Goal: Find specific page/section: Find specific page/section

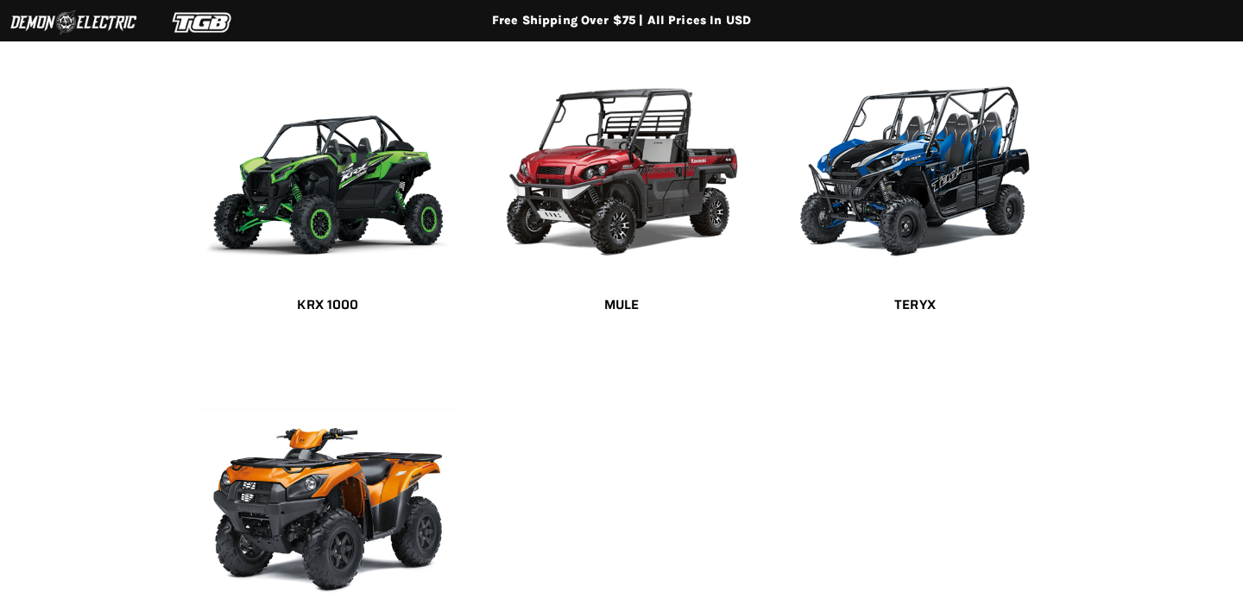
scroll to position [455, 0]
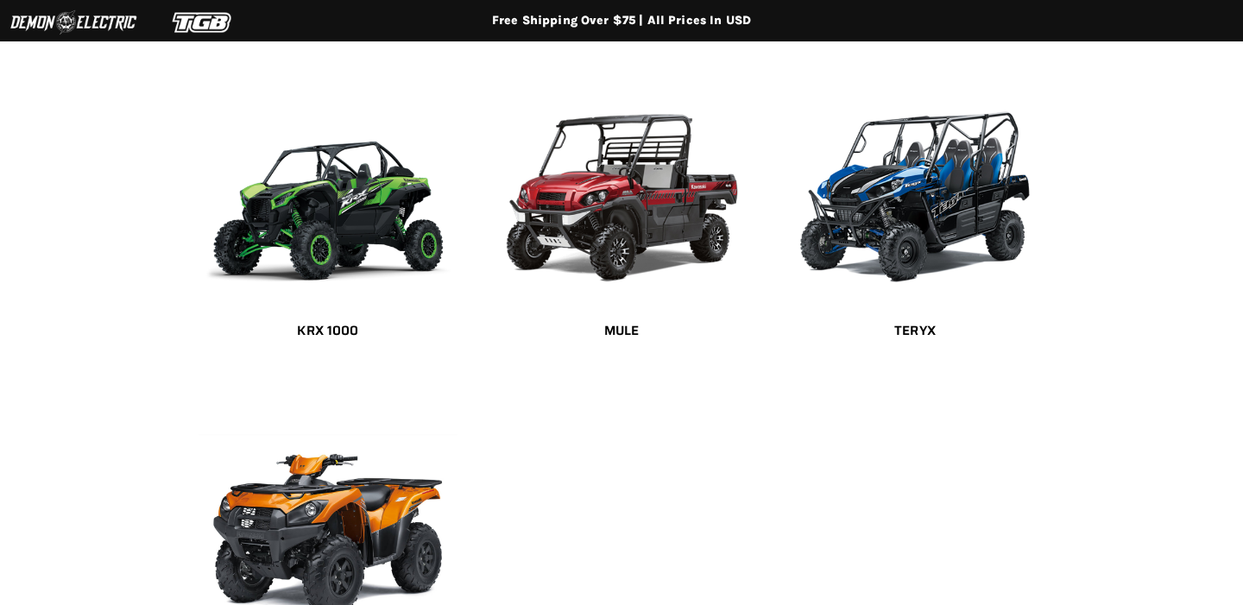
click at [346, 187] on img "Main content" at bounding box center [328, 191] width 259 height 216
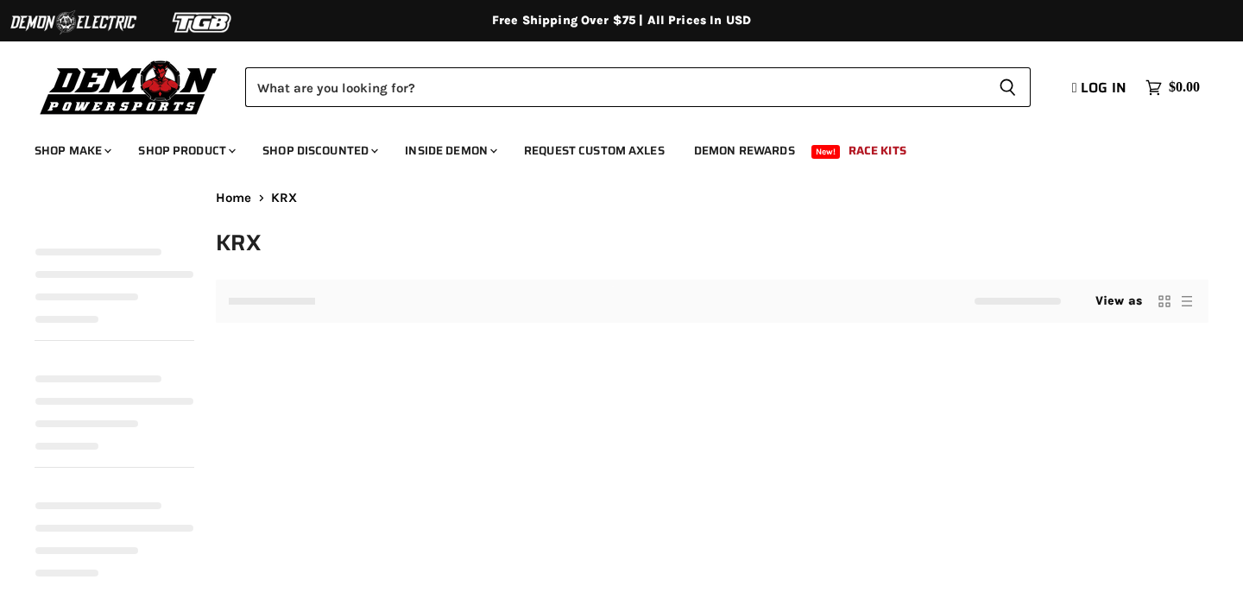
select select "**********"
